Goal: Transaction & Acquisition: Obtain resource

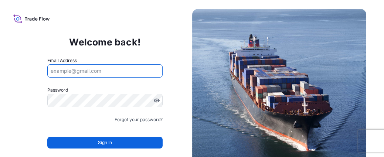
click at [74, 72] on input "Email Address" at bounding box center [104, 70] width 115 height 13
type input "[PERSON_NAME][EMAIL_ADDRESS][DOMAIN_NAME]"
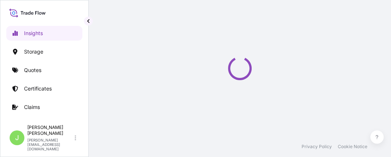
select select "2025"
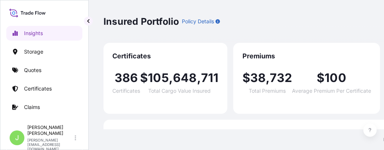
click at [180, 38] on div "Insured Portfolio Policy Details 2025 2025 2024 2023 2022" at bounding box center [280, 21] width 354 height 43
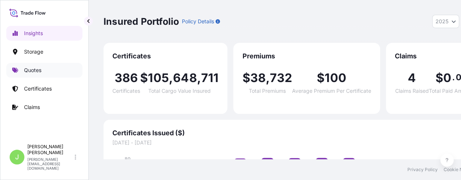
click at [46, 72] on link "Quotes" at bounding box center [44, 70] width 76 height 15
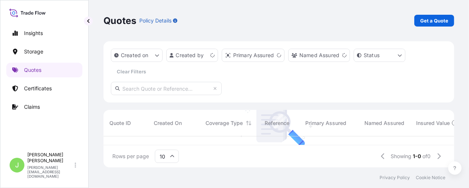
scroll to position [8, 8]
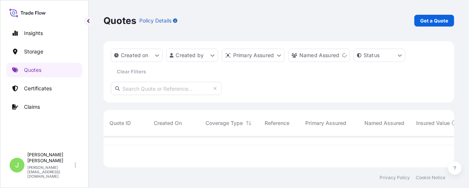
click at [391, 17] on div "Quotes Policy Details Get a Quote Created on Created by Primary Assured Named A…" at bounding box center [279, 84] width 380 height 168
click at [391, 20] on p "Get a Quote" at bounding box center [434, 20] width 28 height 7
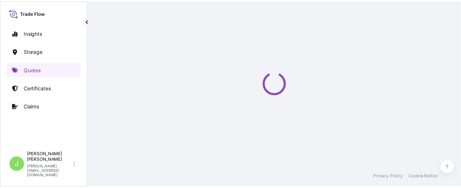
scroll to position [12, 0]
select select "Water"
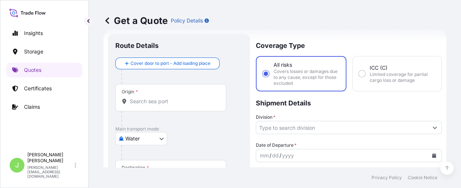
click at [364, 129] on input "Division *" at bounding box center [342, 127] width 172 height 13
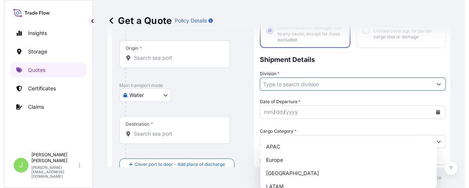
scroll to position [67, 0]
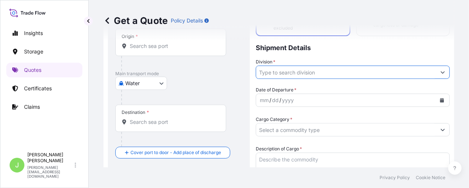
click at [367, 71] on input "Division *" at bounding box center [346, 72] width 180 height 13
drag, startPoint x: 325, startPoint y: 69, endPoint x: 316, endPoint y: 83, distance: 16.7
click at [325, 70] on input "Division *" at bounding box center [346, 72] width 180 height 13
click at [320, 56] on p "Shipment Details" at bounding box center [353, 47] width 194 height 22
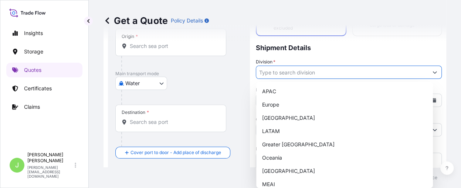
click at [310, 75] on input "Division *" at bounding box center [342, 72] width 172 height 13
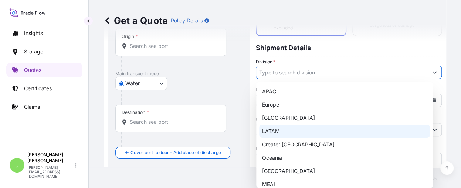
click at [311, 136] on div "LATAM" at bounding box center [344, 131] width 171 height 13
type input "LATAM"
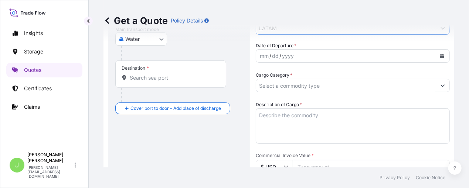
scroll to position [123, 0]
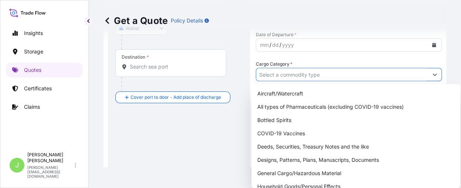
click at [327, 77] on input "Cargo Category *" at bounding box center [342, 74] width 172 height 13
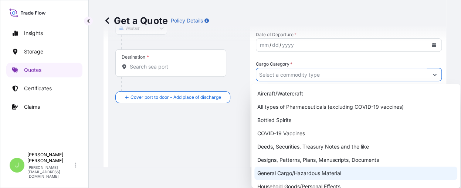
click at [282, 157] on div "General Cargo/Hazardous Material" at bounding box center [355, 173] width 203 height 13
type input "General Cargo/Hazardous Material"
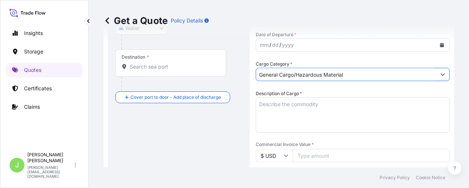
click at [228, 120] on div "Route Details Cover door to port - Add loading place Place of loading Road / [G…" at bounding box center [178, 178] width 127 height 495
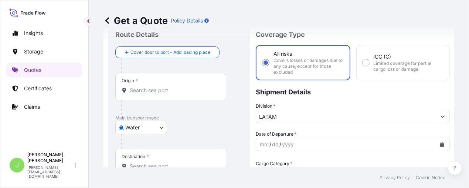
scroll to position [12, 0]
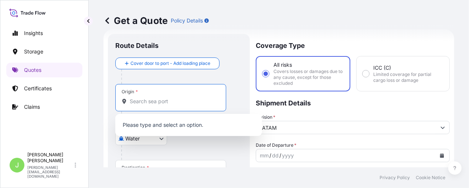
click at [175, 98] on input "Origin *" at bounding box center [173, 101] width 87 height 7
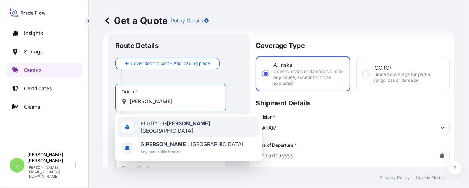
click at [183, 124] on span "PLGDY - G [PERSON_NAME] , [GEOGRAPHIC_DATA]" at bounding box center [198, 127] width 116 height 15
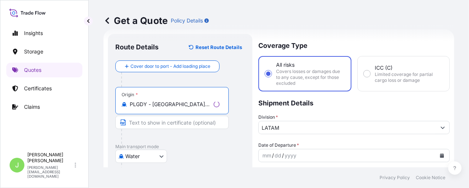
type input "PLGDY - [GEOGRAPHIC_DATA], [GEOGRAPHIC_DATA]"
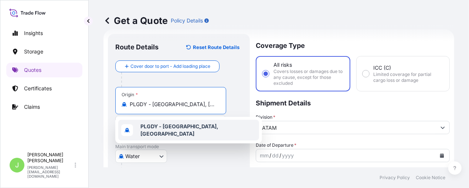
click at [214, 133] on div "PLGDY - [GEOGRAPHIC_DATA], [GEOGRAPHIC_DATA]" at bounding box center [188, 130] width 141 height 21
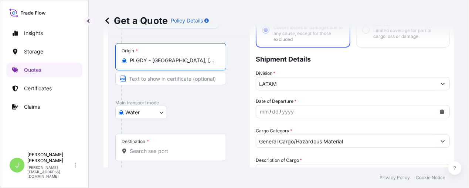
scroll to position [67, 0]
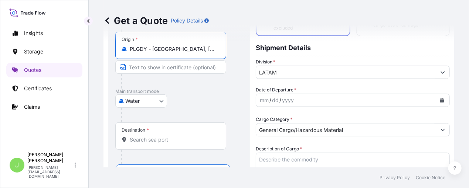
click at [174, 134] on div "Destination *" at bounding box center [170, 136] width 111 height 27
click at [174, 136] on input "Destination *" at bounding box center [173, 139] width 87 height 7
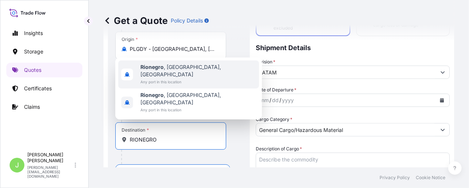
click at [193, 86] on span "Any port in this location" at bounding box center [198, 81] width 116 height 7
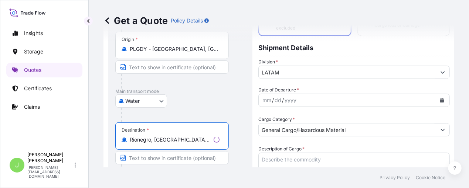
type input "Rionegro, [GEOGRAPHIC_DATA], [GEOGRAPHIC_DATA]"
click at [238, 110] on div at bounding box center [183, 115] width 124 height 15
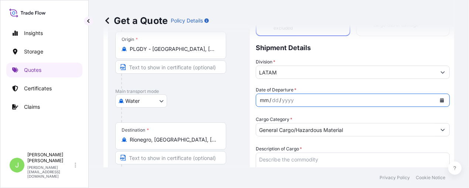
click at [273, 96] on div "mm / dd / yyyy" at bounding box center [346, 100] width 180 height 13
click at [391, 98] on icon "Calendar" at bounding box center [442, 100] width 4 height 4
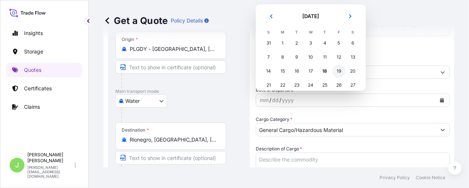
click at [340, 69] on div "19" at bounding box center [338, 71] width 13 height 13
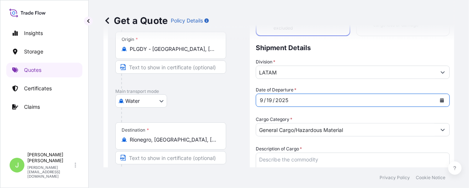
click at [232, 98] on div "Water Air Water Inland" at bounding box center [178, 101] width 127 height 13
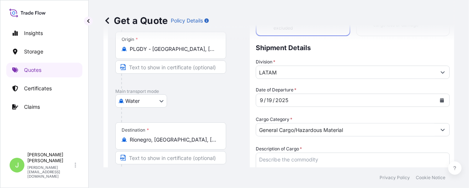
scroll to position [123, 0]
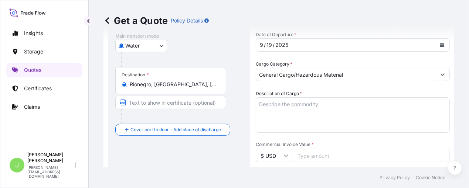
click at [289, 100] on textarea "Description of Cargo *" at bounding box center [353, 115] width 194 height 35
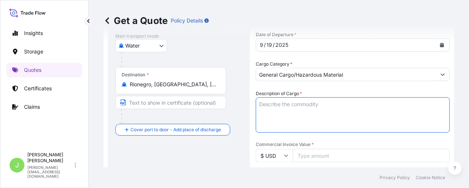
paste textarea "SUN DRIED TOMATOES METOO 740G/430G"
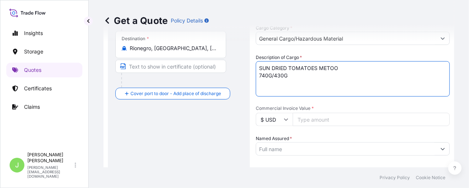
scroll to position [178, 0]
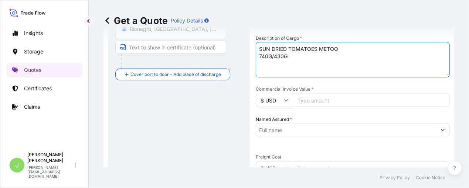
type textarea "SUN DRIED TOMATOES METOO 740G/430G"
click at [313, 102] on input "Commercial Invoice Value *" at bounding box center [371, 100] width 157 height 13
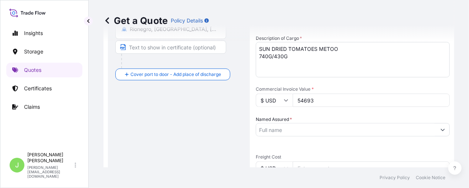
type input "54693"
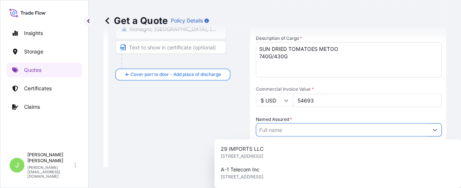
click at [310, 125] on input "Named Assured *" at bounding box center [342, 129] width 172 height 13
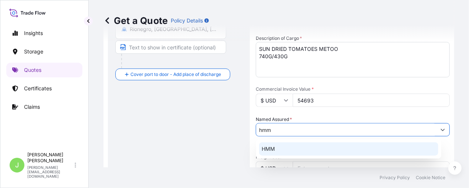
click at [283, 143] on div "HMM" at bounding box center [348, 149] width 179 height 13
type input "HMM"
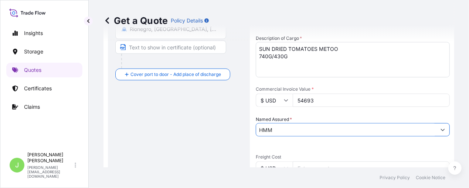
click at [211, 139] on div "Route Details Reset Route Details Cover door to port - Add loading place Place …" at bounding box center [178, 122] width 127 height 495
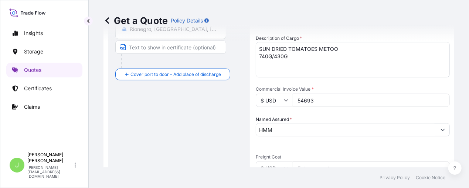
scroll to position [233, 0]
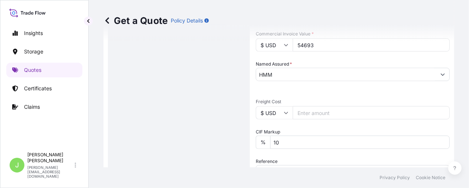
click at [333, 114] on input "Freight Cost" at bounding box center [371, 112] width 157 height 13
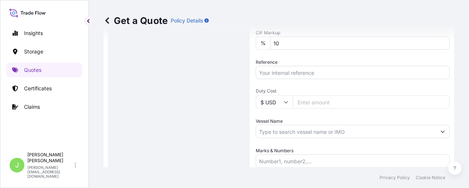
scroll to position [344, 0]
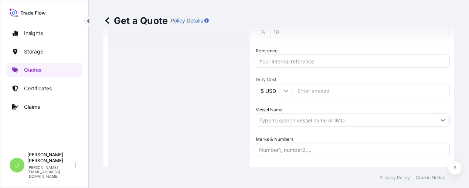
click at [279, 65] on input "Reference" at bounding box center [353, 61] width 194 height 13
paste input "CO4011154950"
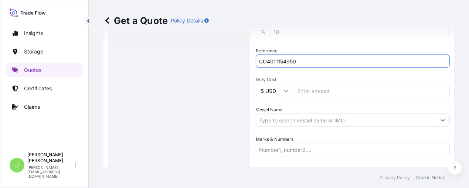
type input "CO4011154950"
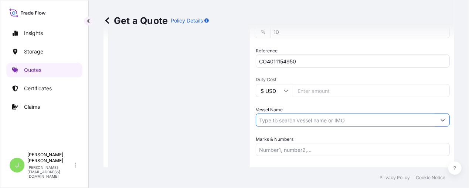
click at [298, 121] on input "Vessel Name" at bounding box center [346, 120] width 180 height 13
paste input "ANNALISA P 0031S"
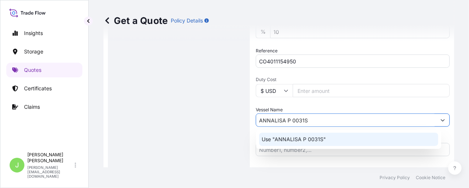
click at [292, 119] on input "ANNALISA P 0031S" at bounding box center [346, 120] width 180 height 13
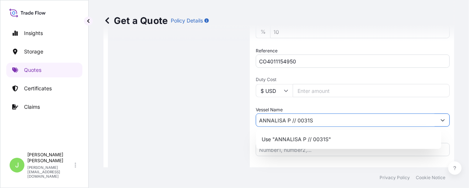
type input "ANNALISA P // 0031S"
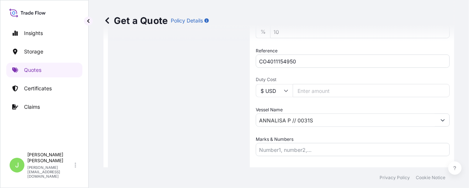
scroll to position [392, 0]
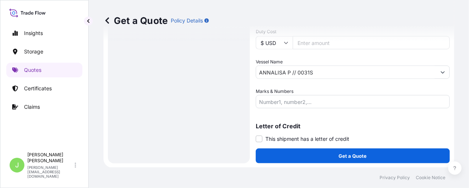
click at [286, 99] on input "Marks & Numbers" at bounding box center [353, 101] width 194 height 13
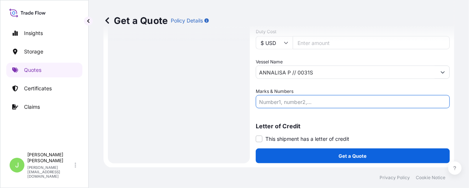
paste input "PL1001003185"
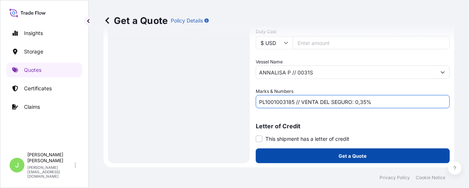
type input "PL1001003185 // VENTA DEL SEGURO: 0,35%"
click at [299, 157] on button "Get a Quote" at bounding box center [353, 156] width 194 height 15
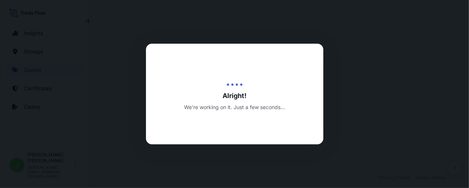
select select "Water"
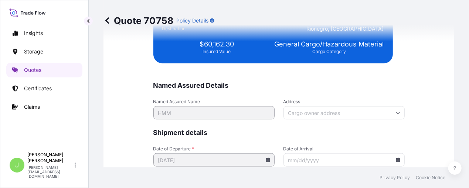
scroll to position [1862, 0]
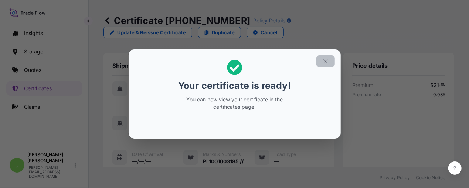
click at [325, 58] on icon "button" at bounding box center [325, 61] width 7 height 7
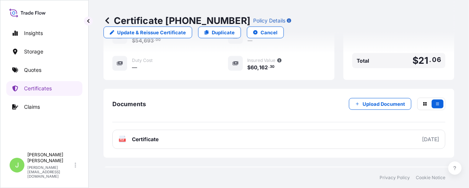
scroll to position [289, 0]
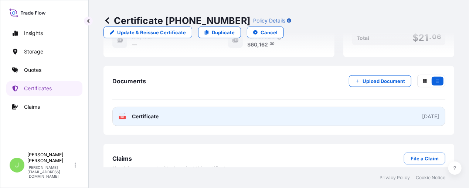
click at [201, 107] on link "PDF Certificate [DATE]" at bounding box center [278, 116] width 333 height 19
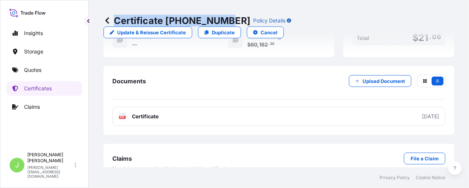
drag, startPoint x: 115, startPoint y: 21, endPoint x: 220, endPoint y: 22, distance: 104.9
click at [220, 22] on p "Certificate [PHONE_NUMBER]" at bounding box center [176, 21] width 147 height 12
copy p "Certificate [PHONE_NUMBER]"
